Goal: Task Accomplishment & Management: Use online tool/utility

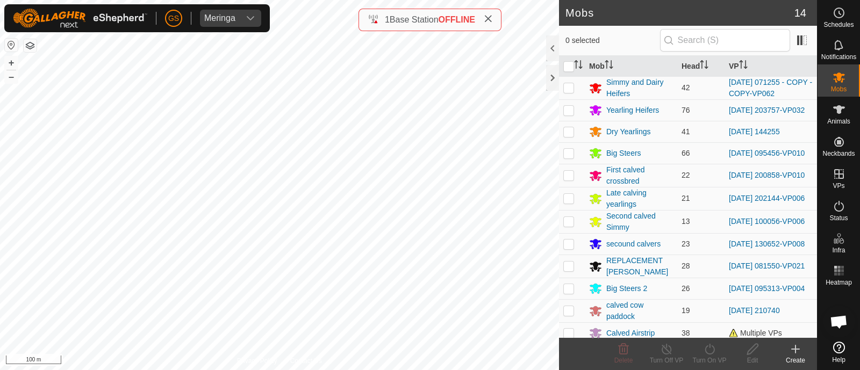
scroll to position [57, 0]
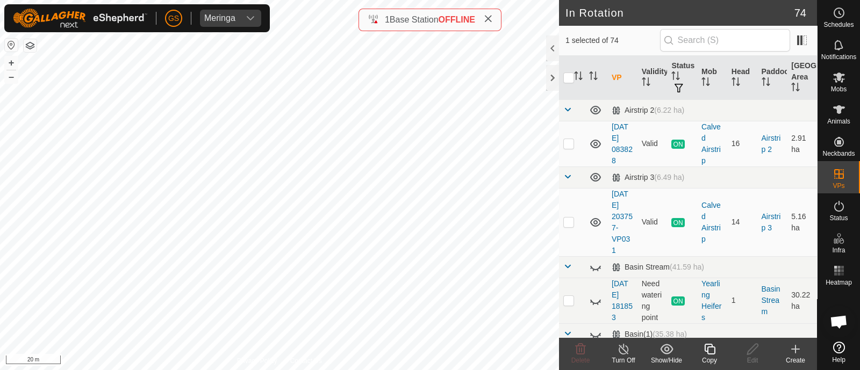
click at [711, 351] on icon at bounding box center [709, 349] width 13 height 13
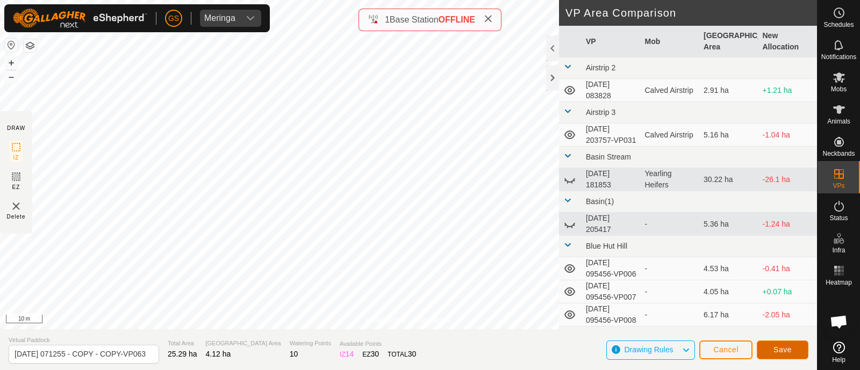
click at [783, 352] on span "Save" at bounding box center [782, 349] width 18 height 9
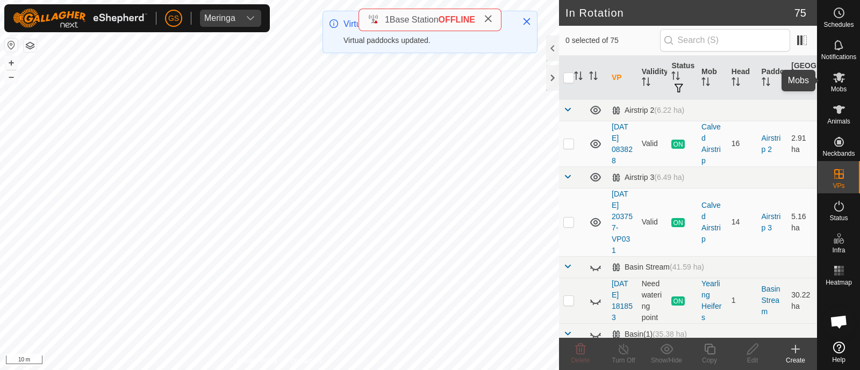
click at [835, 85] on div "Mobs" at bounding box center [838, 80] width 42 height 32
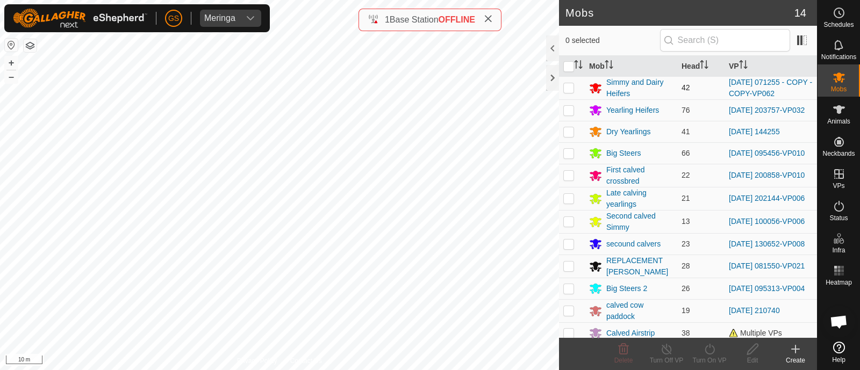
click at [567, 90] on p-checkbox at bounding box center [568, 87] width 11 height 9
checkbox input "true"
click at [709, 344] on icon at bounding box center [709, 349] width 13 height 13
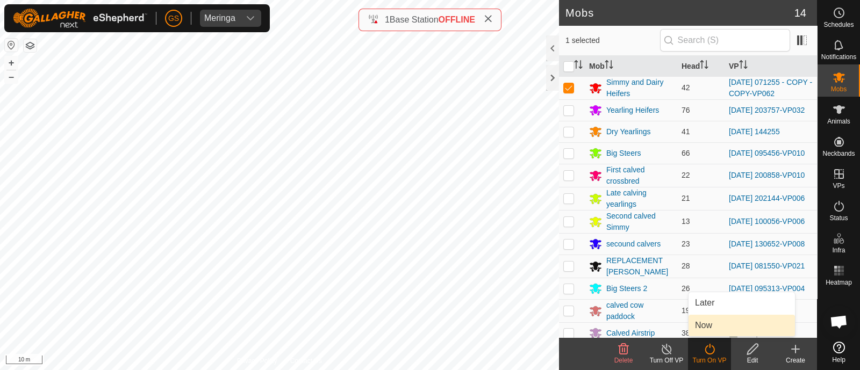
click at [701, 324] on link "Now" at bounding box center [741, 325] width 106 height 21
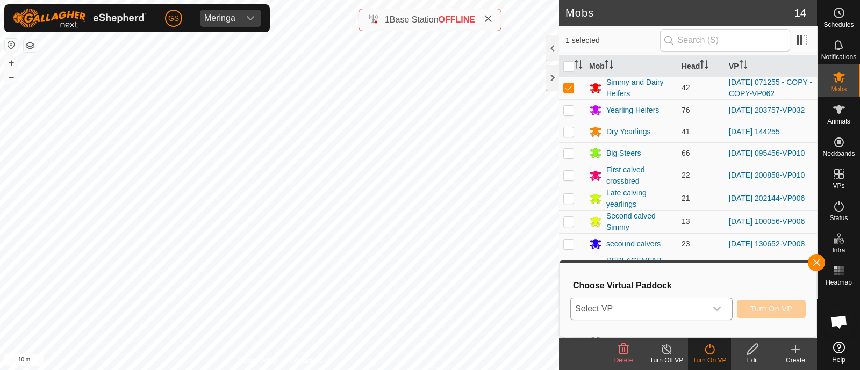
click at [707, 314] on div "dropdown trigger" at bounding box center [716, 308] width 21 height 21
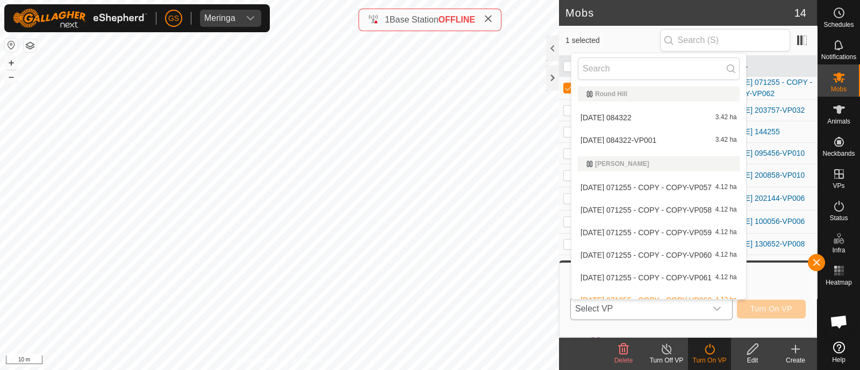
scroll to position [1813, 0]
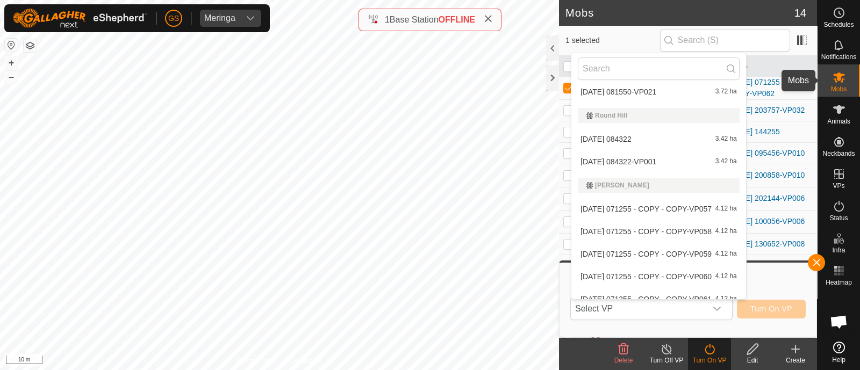
click at [835, 68] on div "Mobs" at bounding box center [838, 80] width 42 height 32
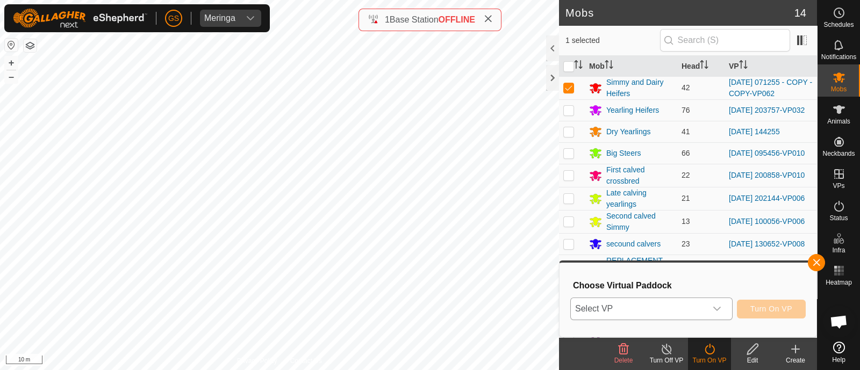
click at [675, 306] on span "Select VP" at bounding box center [638, 308] width 135 height 21
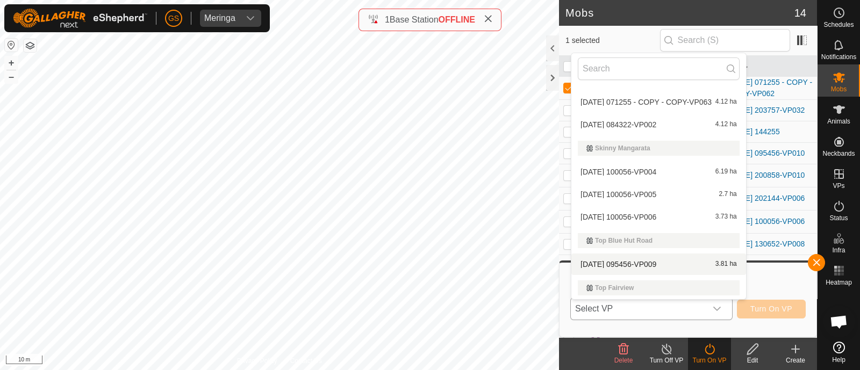
scroll to position [2035, 0]
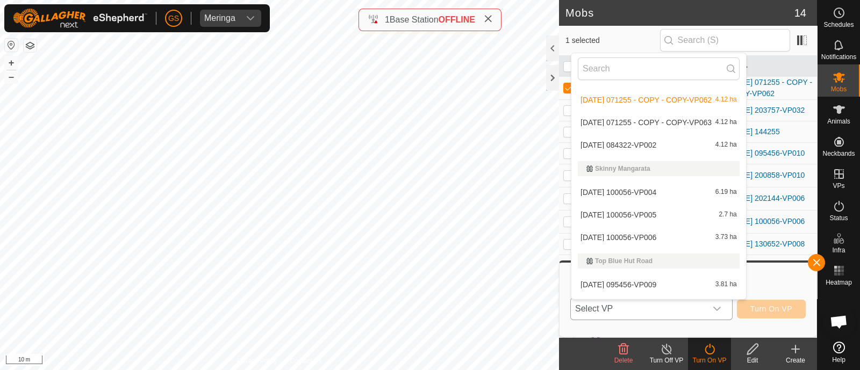
click at [647, 117] on li "[DATE] 071255 - COPY - COPY-VP063 4.12 ha" at bounding box center [658, 122] width 175 height 21
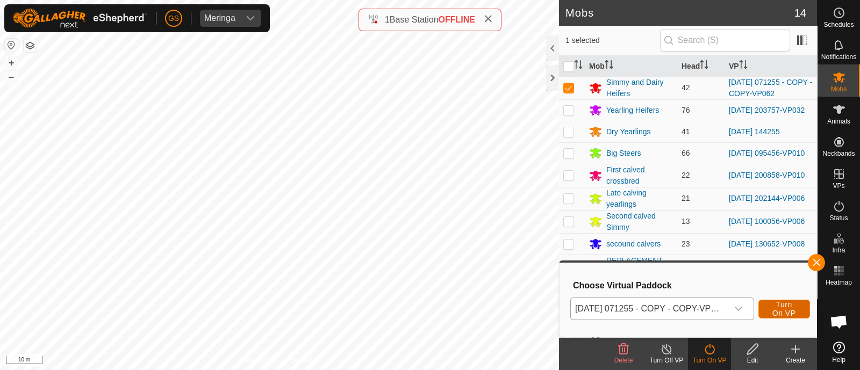
click at [796, 307] on span "Turn On VP" at bounding box center [783, 308] width 25 height 17
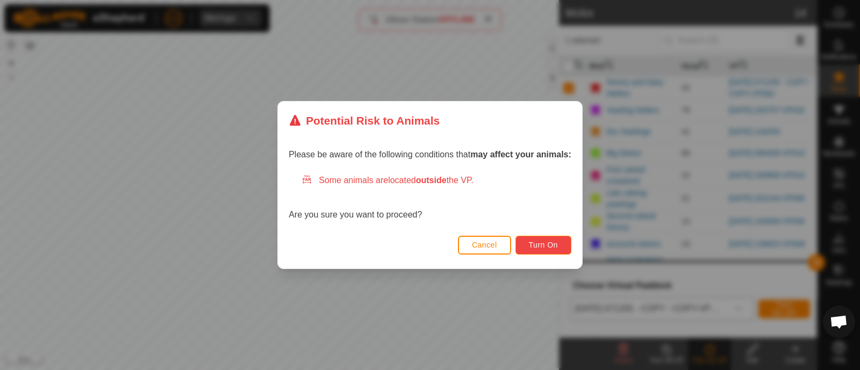
click at [550, 246] on span "Turn On" at bounding box center [543, 245] width 29 height 9
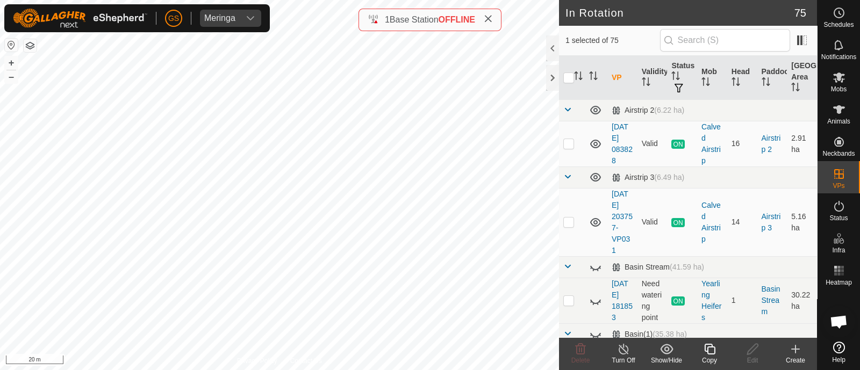
click at [709, 350] on icon at bounding box center [709, 349] width 13 height 13
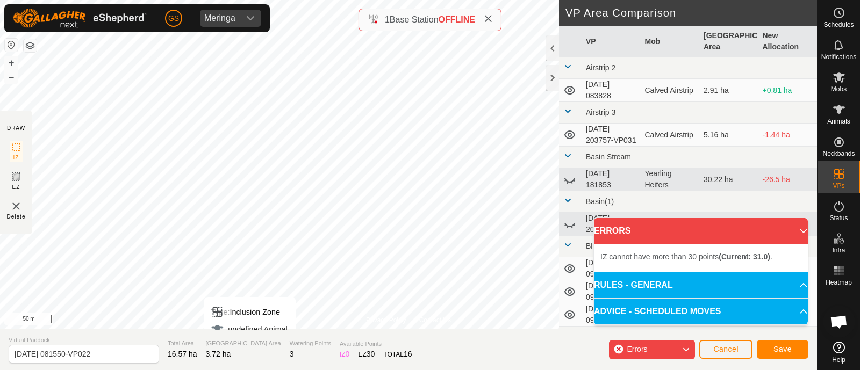
click at [246, 335] on div "Privacy Policy Contact Us Type: Inclusion Zone undefined Animal + – ⇧ i 50 m DR…" at bounding box center [408, 185] width 817 height 370
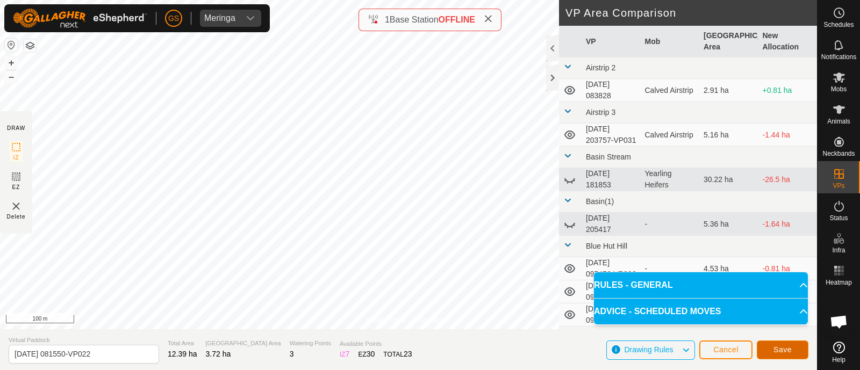
click at [771, 346] on button "Save" at bounding box center [782, 350] width 52 height 19
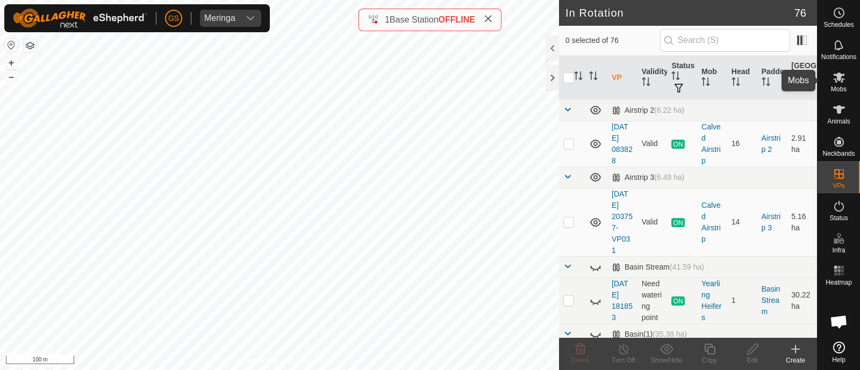
click at [838, 80] on icon at bounding box center [839, 78] width 12 height 10
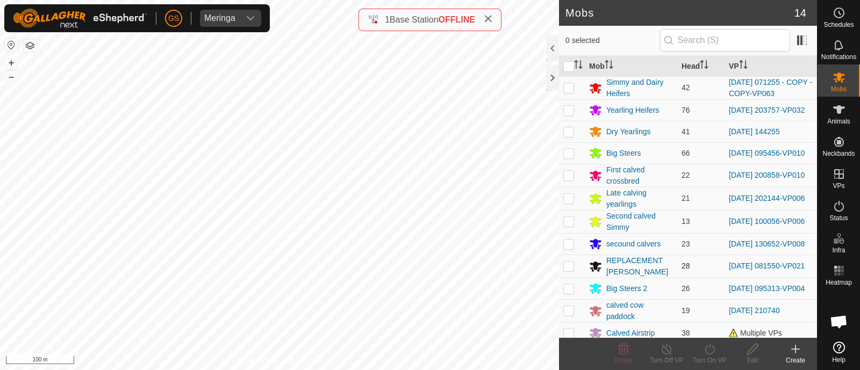
click at [569, 268] on p-checkbox at bounding box center [568, 266] width 11 height 9
checkbox input "true"
click at [705, 348] on icon at bounding box center [709, 349] width 10 height 11
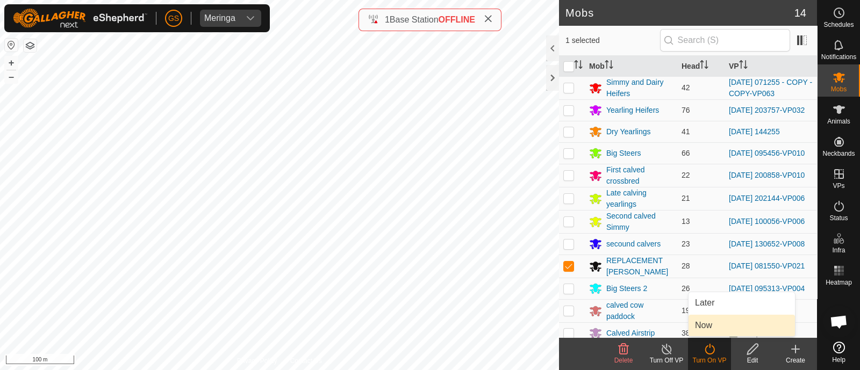
click at [701, 327] on link "Now" at bounding box center [741, 325] width 106 height 21
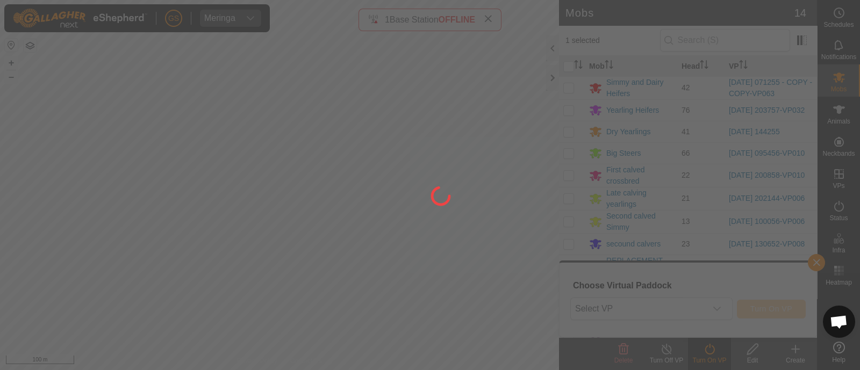
click at [703, 313] on div at bounding box center [430, 185] width 860 height 370
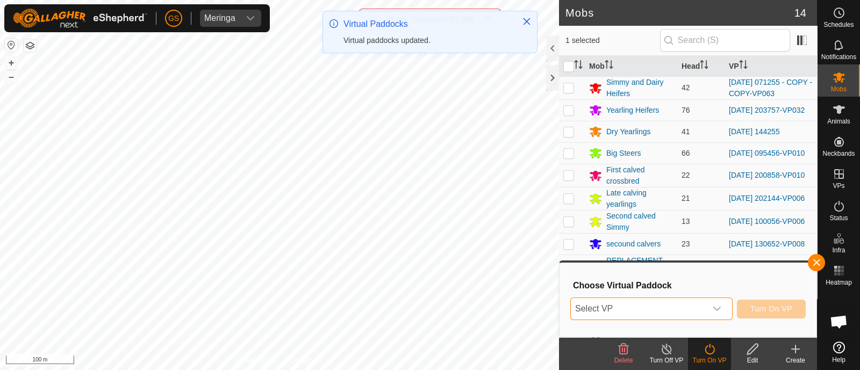
click at [694, 309] on span "Select VP" at bounding box center [638, 308] width 135 height 21
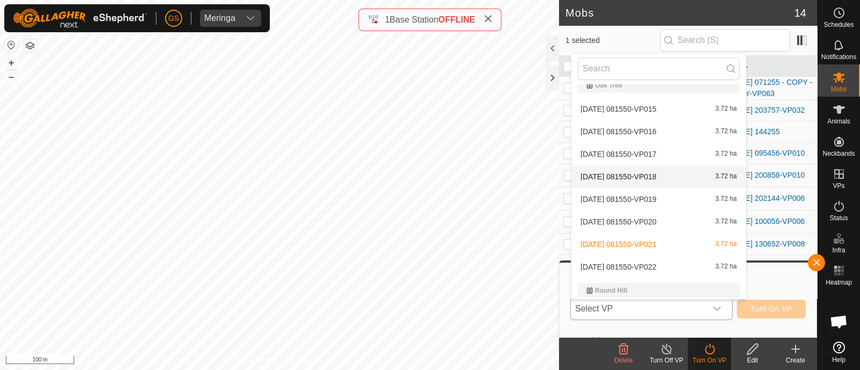
scroll to position [1678, 0]
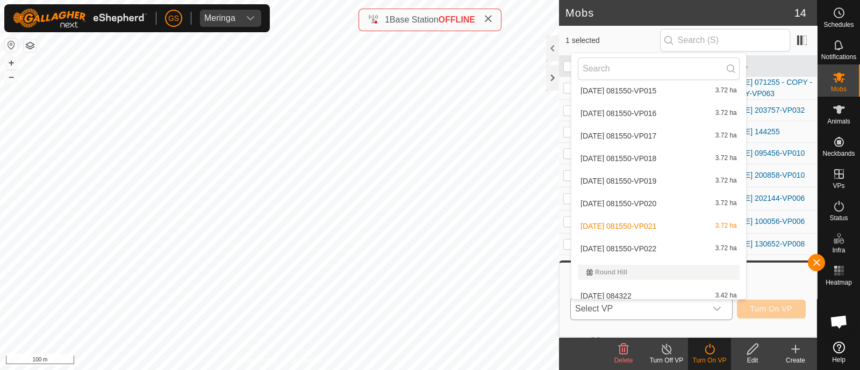
click at [664, 249] on li "[DATE] 081550-VP022 3.72 ha" at bounding box center [658, 248] width 175 height 21
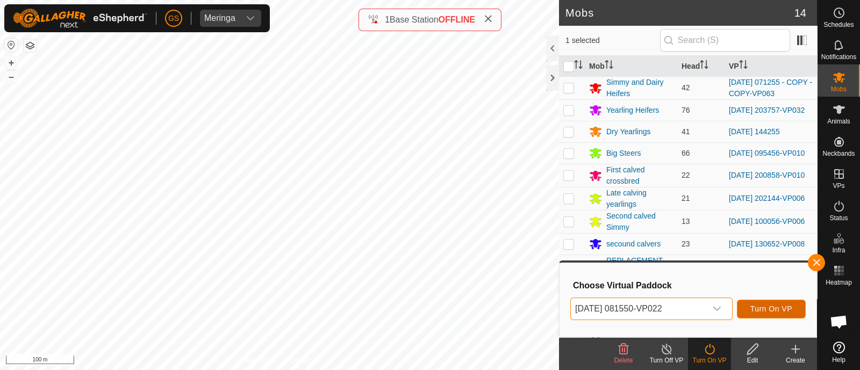
click at [772, 314] on button "Turn On VP" at bounding box center [771, 309] width 69 height 19
